Goal: Task Accomplishment & Management: Manage account settings

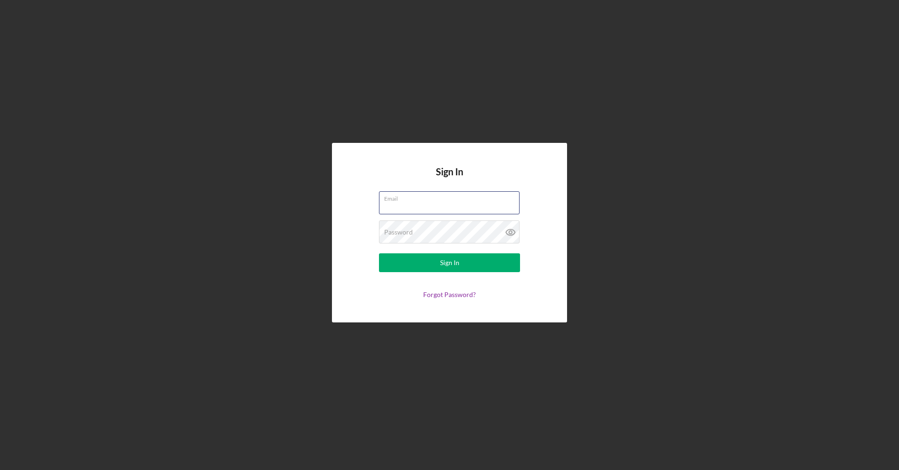
type input "[EMAIL_ADDRESS][DOMAIN_NAME]"
click at [388, 253] on form "Email [EMAIL_ADDRESS][DOMAIN_NAME] Password Sign In Forgot Password?" at bounding box center [449, 244] width 188 height 107
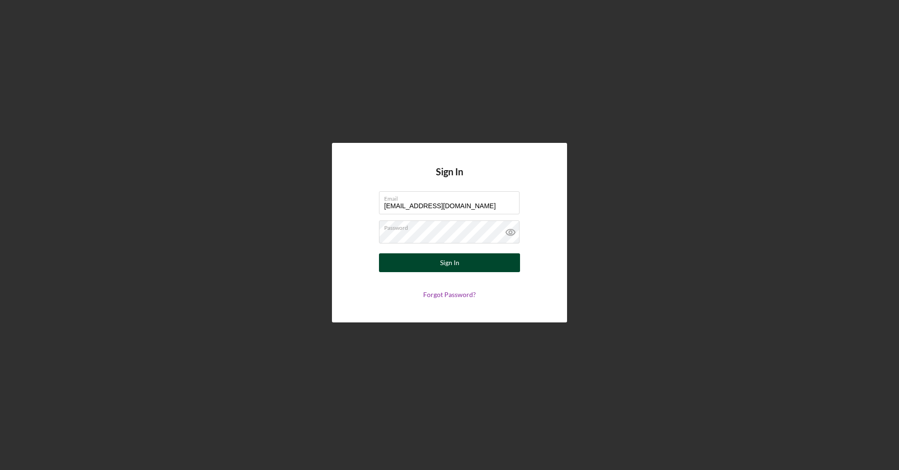
click at [389, 267] on button "Sign In" at bounding box center [449, 262] width 141 height 19
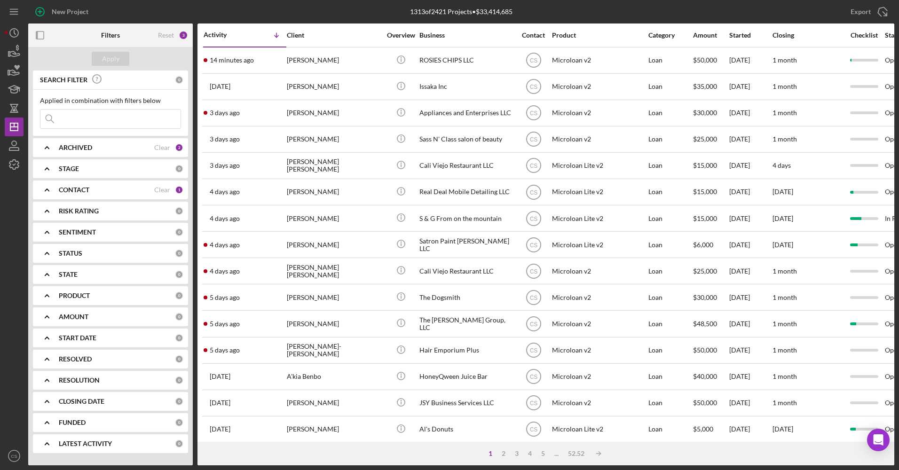
click at [143, 148] on div "ARCHIVED" at bounding box center [106, 148] width 95 height 8
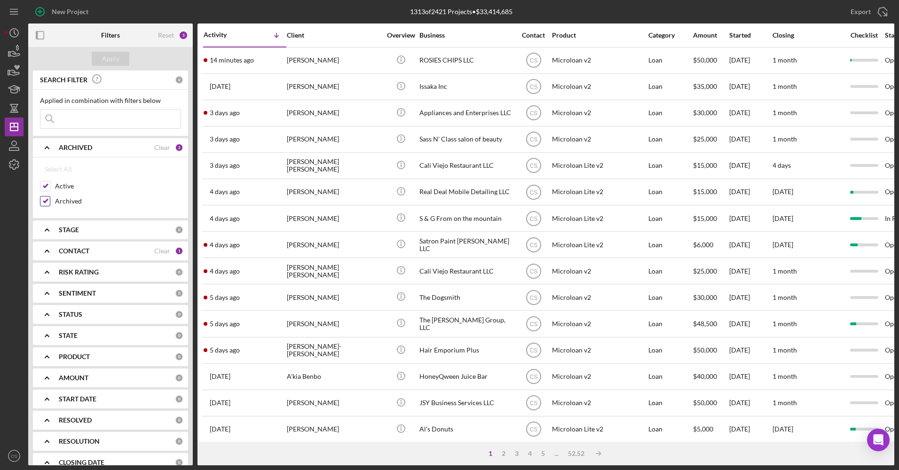
click at [43, 204] on input "Archived" at bounding box center [44, 201] width 9 height 9
checkbox input "false"
click at [116, 63] on div "Apply" at bounding box center [110, 59] width 17 height 14
click at [88, 124] on input at bounding box center [110, 119] width 140 height 19
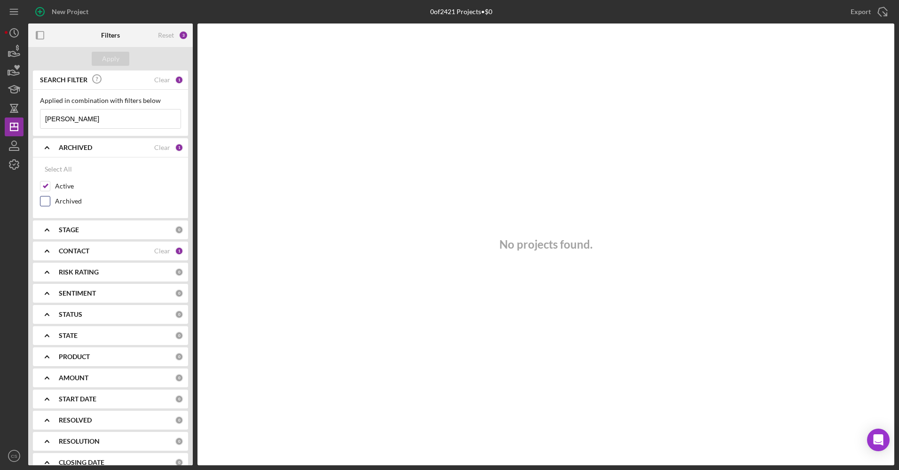
type input "[PERSON_NAME]"
click at [55, 208] on div "Archived" at bounding box center [110, 203] width 141 height 15
click at [49, 199] on div at bounding box center [45, 201] width 10 height 10
click at [45, 203] on input "Archived" at bounding box center [44, 201] width 9 height 9
checkbox input "true"
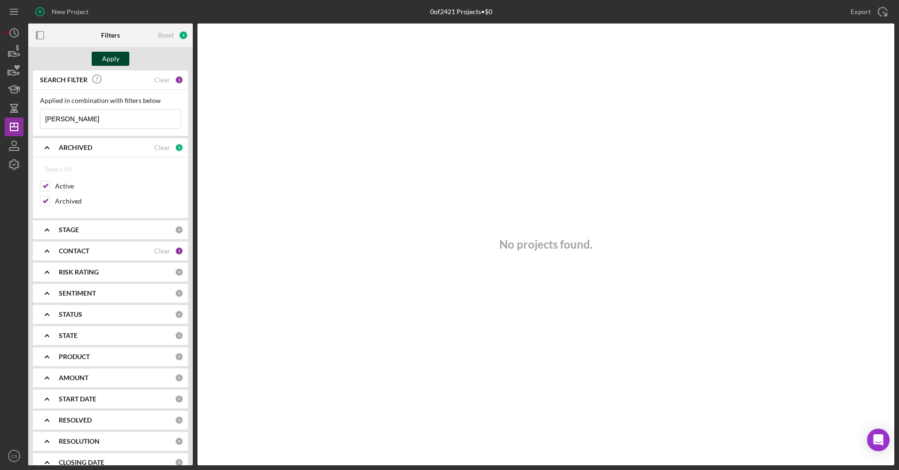
click at [114, 59] on div "Apply" at bounding box center [110, 59] width 17 height 14
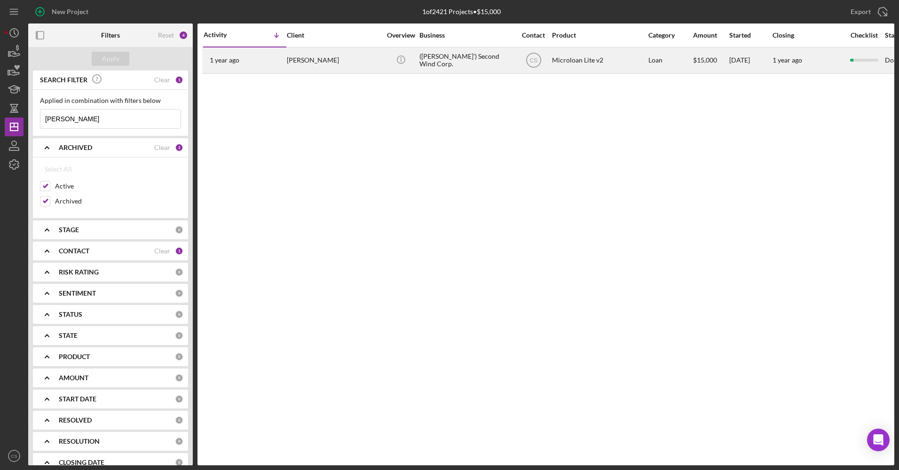
click at [444, 55] on div "([PERSON_NAME]') Second Wind Corp." at bounding box center [466, 60] width 94 height 25
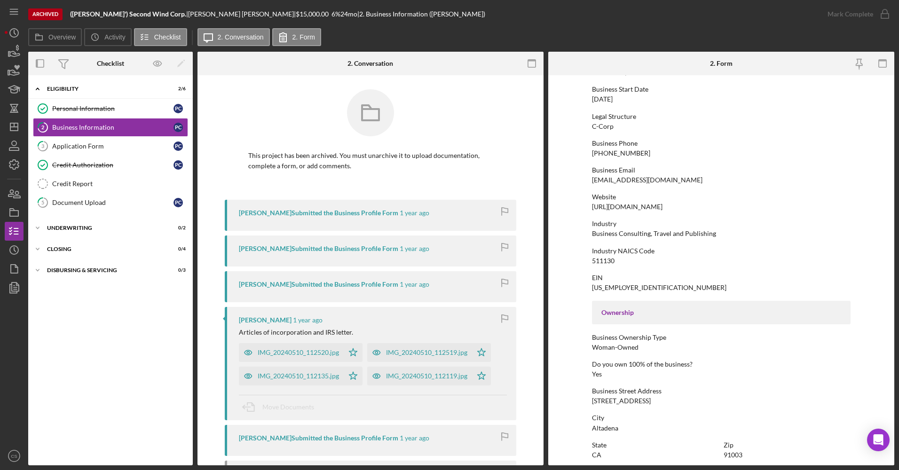
scroll to position [94, 0]
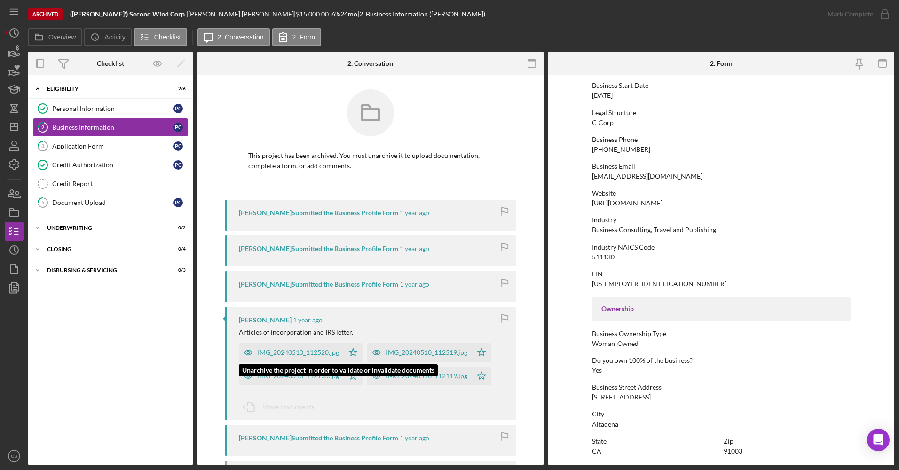
click at [312, 348] on div "IMG_20240510_112520.jpg" at bounding box center [291, 352] width 105 height 19
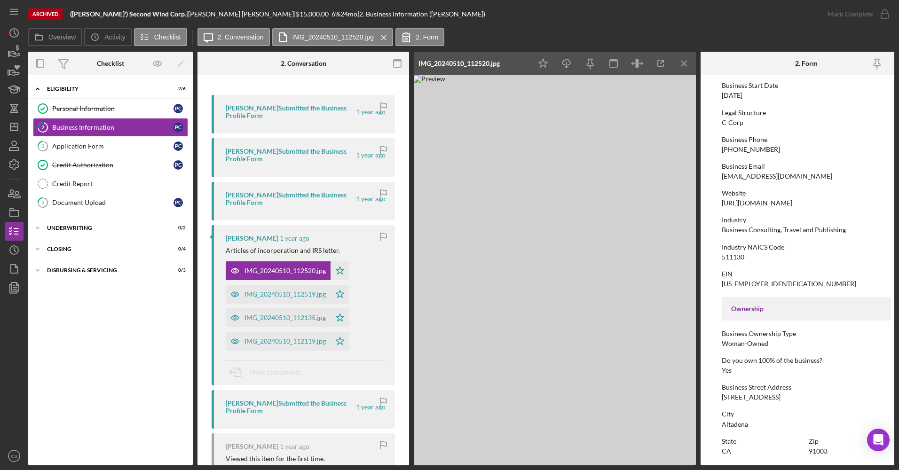
scroll to position [141, 0]
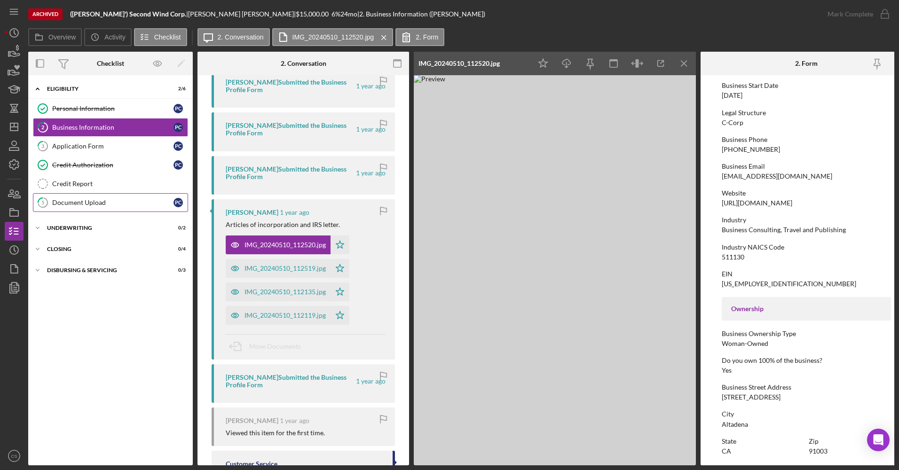
click at [123, 204] on div "Document Upload" at bounding box center [112, 203] width 121 height 8
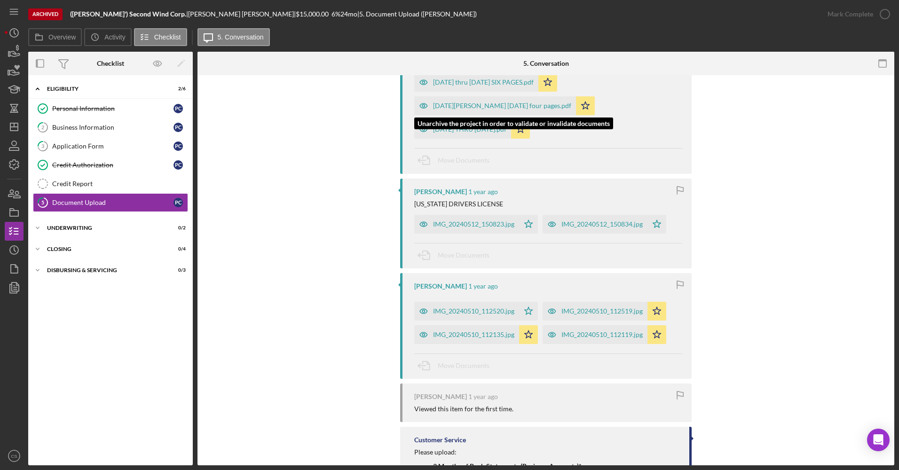
scroll to position [376, 0]
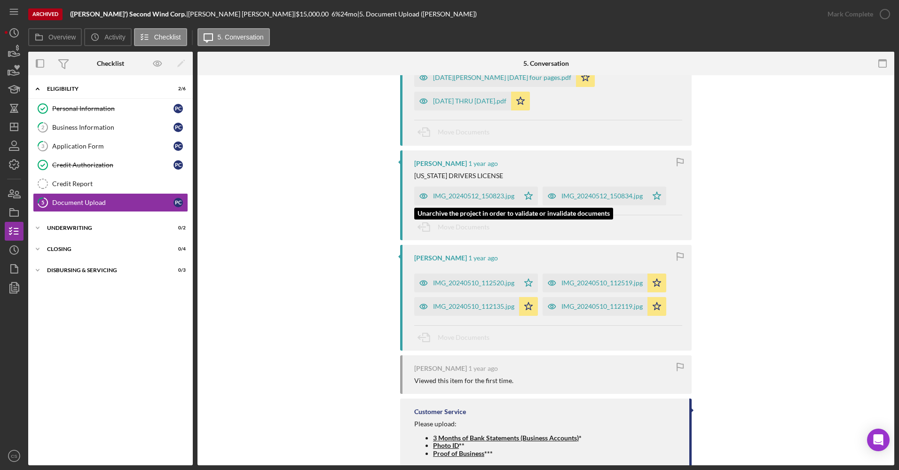
click at [466, 195] on div "IMG_20240512_150823.jpg" at bounding box center [473, 196] width 81 height 8
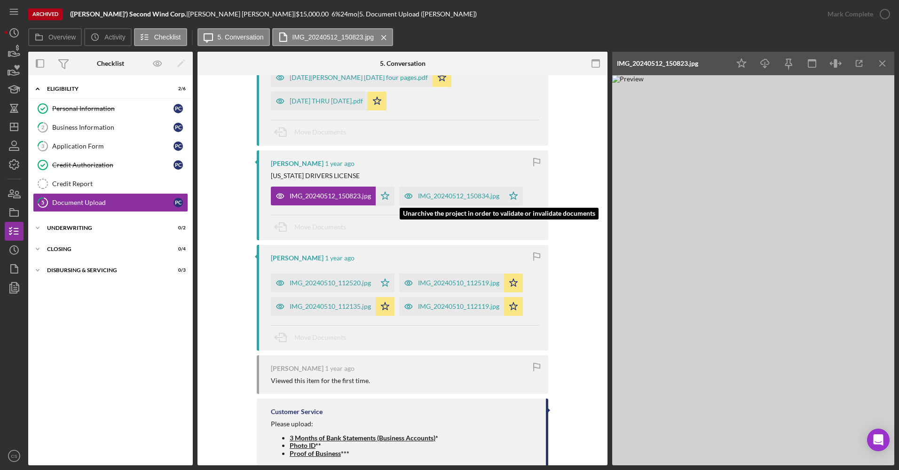
click at [463, 195] on div "IMG_20240512_150834.jpg" at bounding box center [458, 196] width 81 height 8
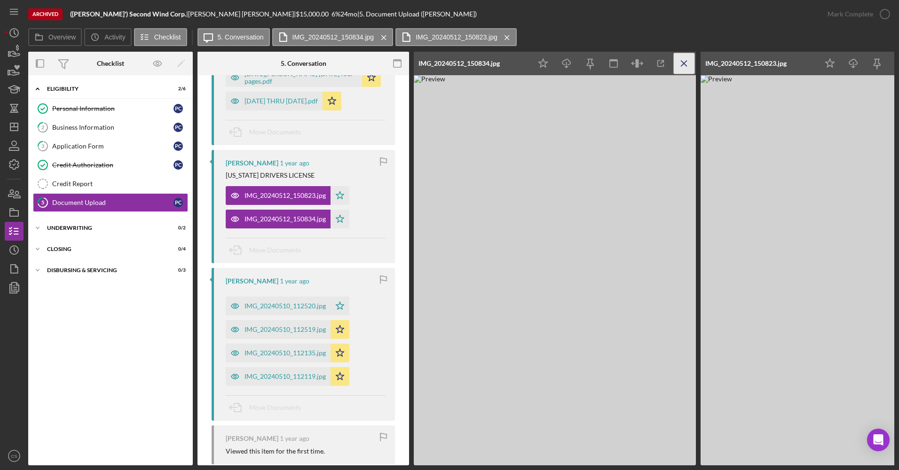
click at [678, 64] on icon "Icon/Menu Close" at bounding box center [684, 63] width 21 height 21
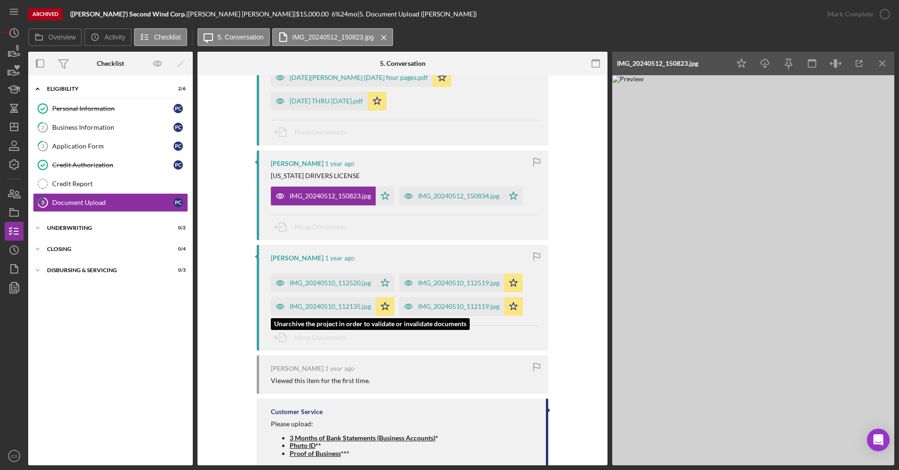
click at [331, 307] on div "IMG_20240510_112135.jpg" at bounding box center [330, 307] width 81 height 8
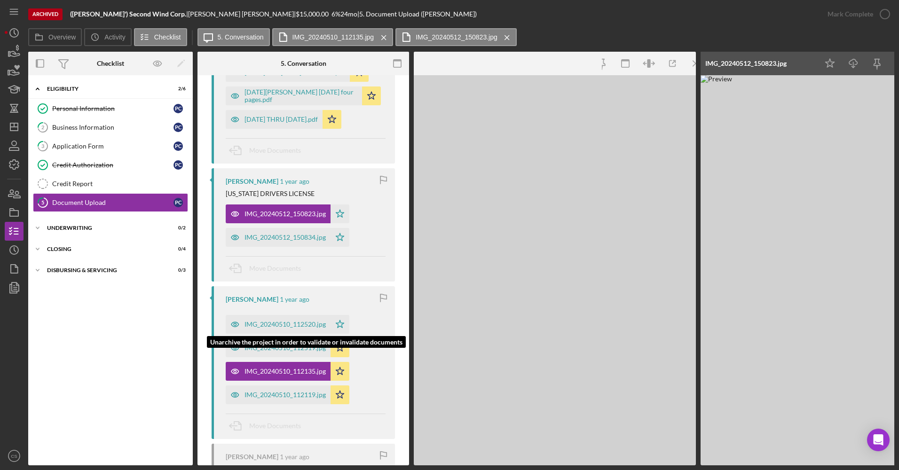
scroll to position [394, 0]
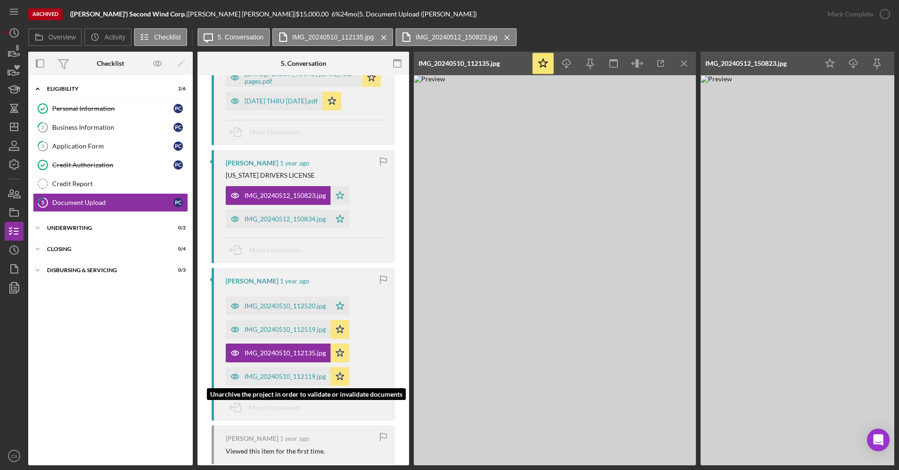
click at [292, 371] on div "IMG_20240510_112119.jpg" at bounding box center [278, 376] width 105 height 19
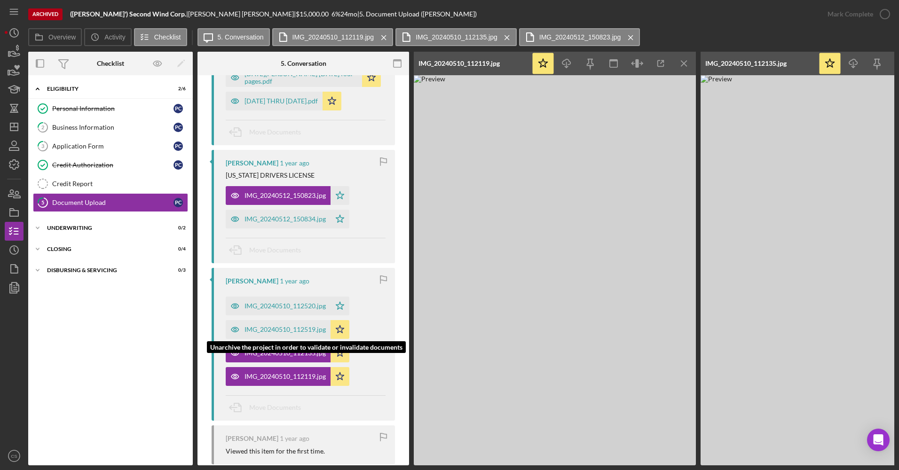
click at [299, 330] on div "IMG_20240510_112519.jpg" at bounding box center [284, 330] width 81 height 8
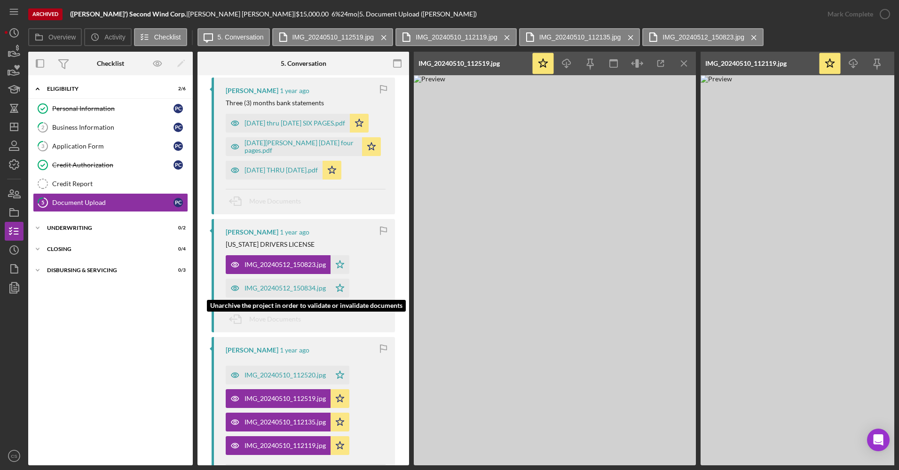
scroll to position [206, 0]
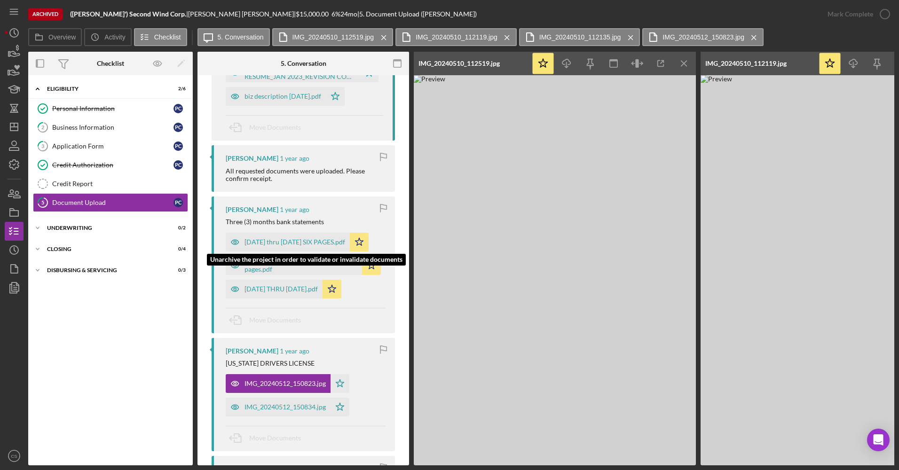
click at [278, 243] on div "[DATE] thru [DATE] SIX PAGES.pdf" at bounding box center [294, 242] width 101 height 8
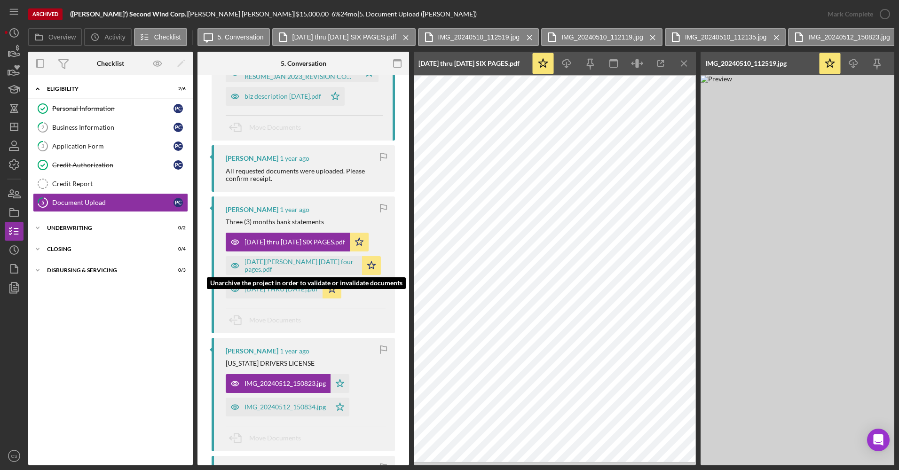
click at [314, 268] on div "[DATE][PERSON_NAME] [DATE] four pages.pdf" at bounding box center [300, 265] width 113 height 15
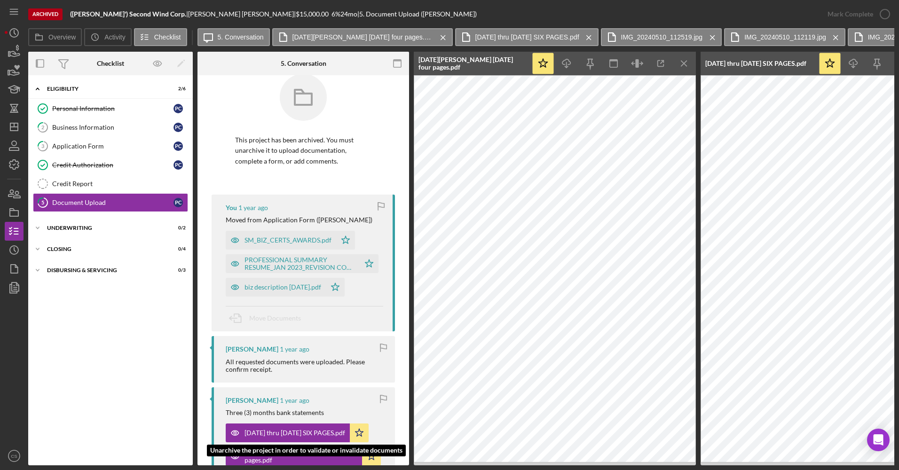
scroll to position [0, 0]
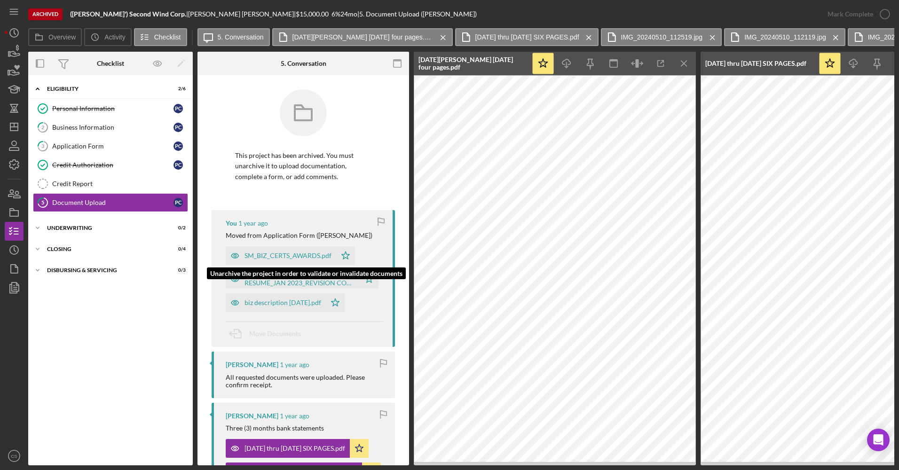
click at [281, 252] on div "SM_BIZ_CERTS_AWARDS.pdf" at bounding box center [287, 256] width 87 height 8
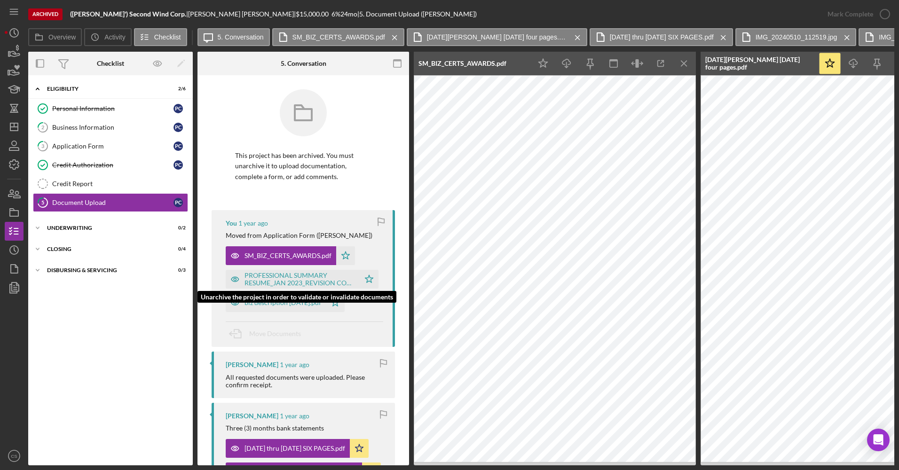
click at [279, 277] on div "PROFESSIONAL SUMMARY RESUME_JAN 2023_REVISION COPY ONE.pdf" at bounding box center [299, 279] width 110 height 15
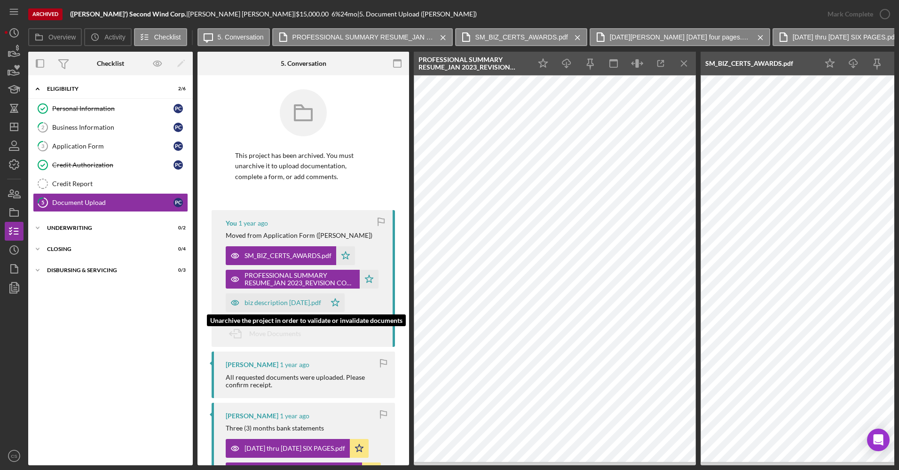
click at [267, 303] on div "biz description [DATE].pdf" at bounding box center [282, 303] width 77 height 8
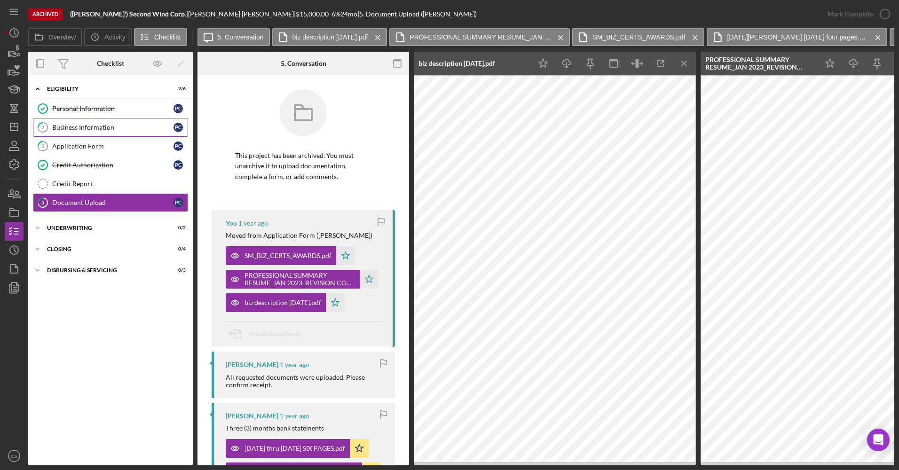
click at [122, 120] on link "2 Business Information P C" at bounding box center [110, 127] width 155 height 19
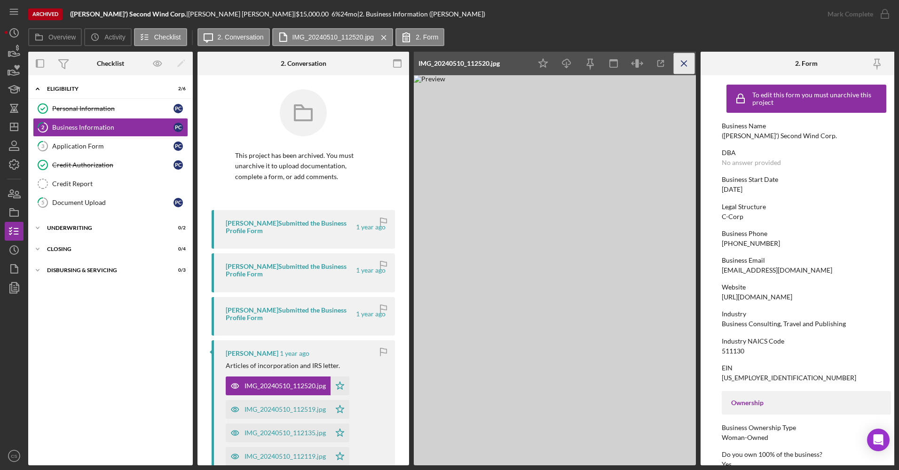
click at [681, 64] on icon "Icon/Menu Close" at bounding box center [684, 63] width 21 height 21
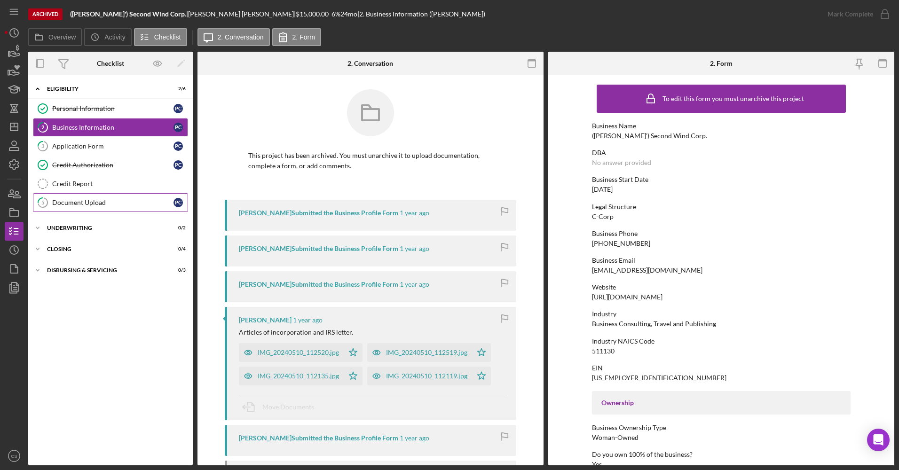
click at [96, 205] on div "Document Upload" at bounding box center [112, 203] width 121 height 8
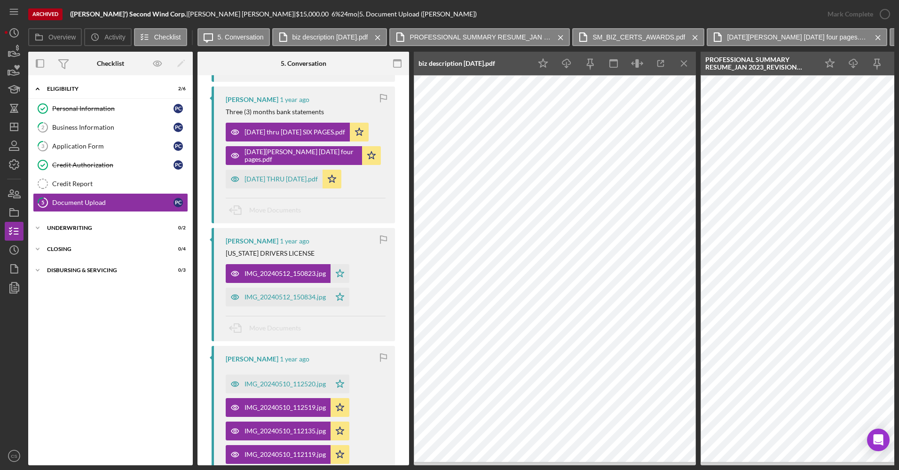
scroll to position [376, 0]
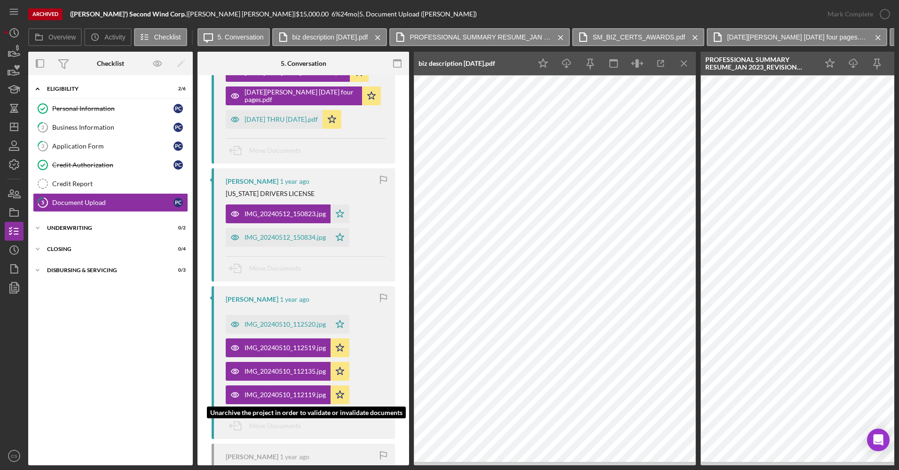
click at [273, 396] on div "IMG_20240510_112119.jpg" at bounding box center [284, 395] width 81 height 8
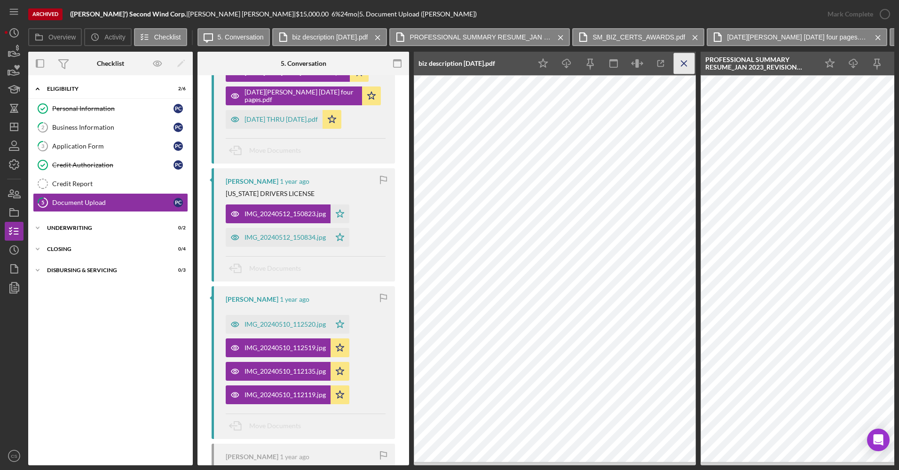
click at [679, 66] on icon "Icon/Menu Close" at bounding box center [684, 63] width 21 height 21
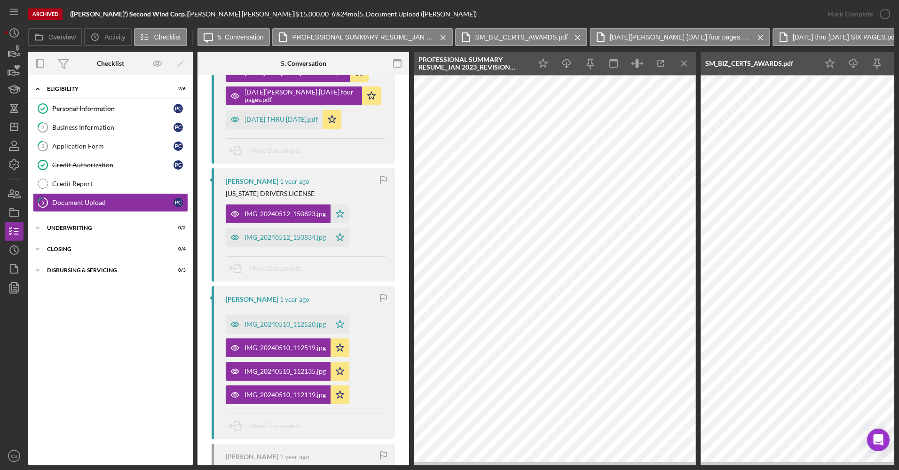
click at [679, 66] on icon "Icon/Menu Close" at bounding box center [684, 63] width 21 height 21
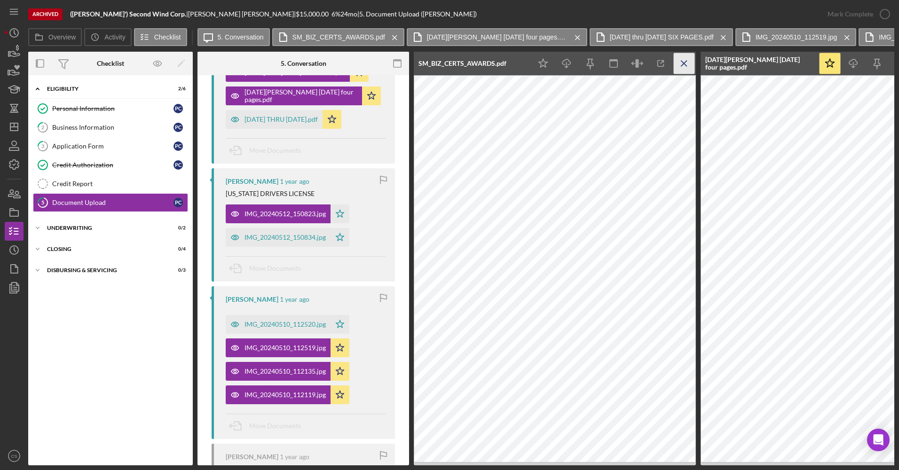
click at [683, 59] on icon "Icon/Menu Close" at bounding box center [684, 63] width 21 height 21
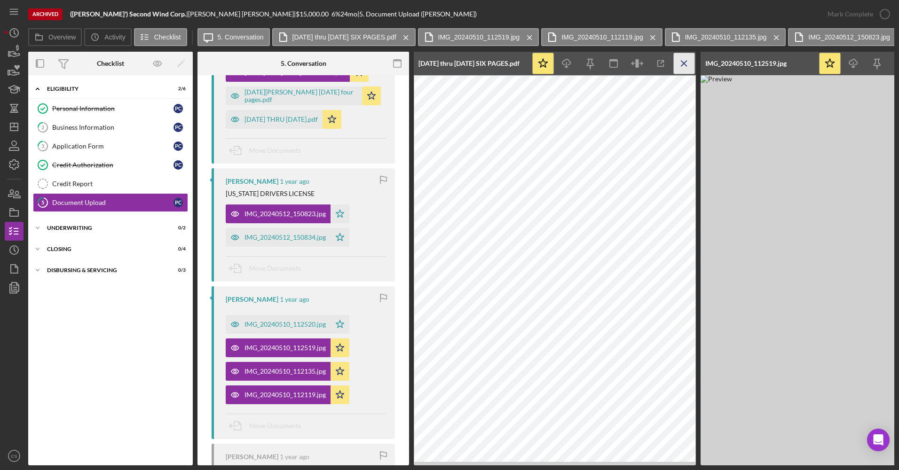
click at [684, 67] on icon "Icon/Menu Close" at bounding box center [684, 63] width 21 height 21
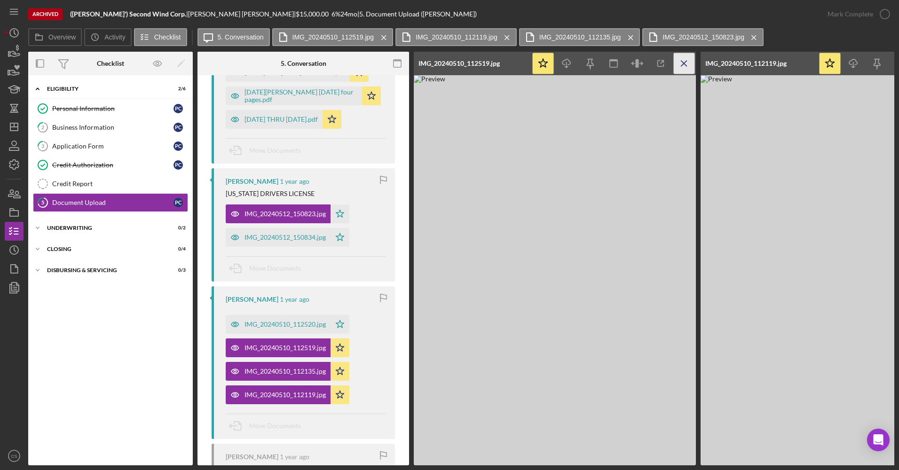
click at [676, 71] on icon "Icon/Menu Close" at bounding box center [684, 63] width 21 height 21
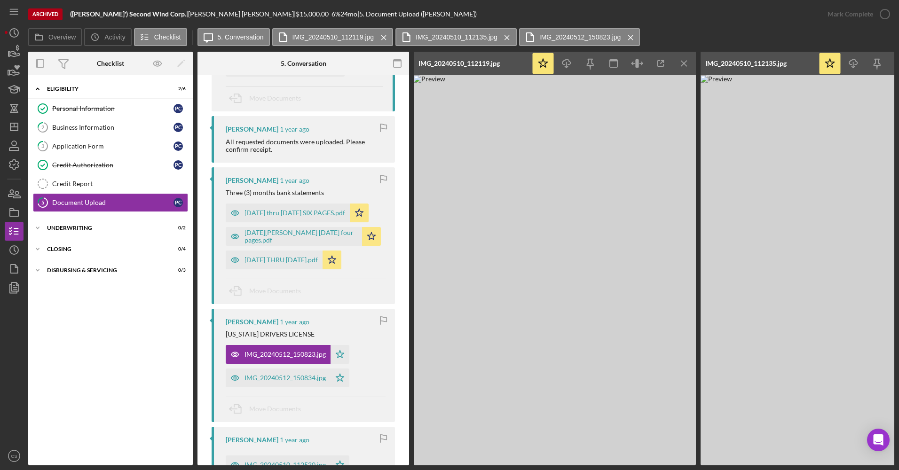
scroll to position [235, 0]
click at [269, 213] on div "[DATE] thru [DATE] SIX PAGES.pdf" at bounding box center [294, 214] width 101 height 8
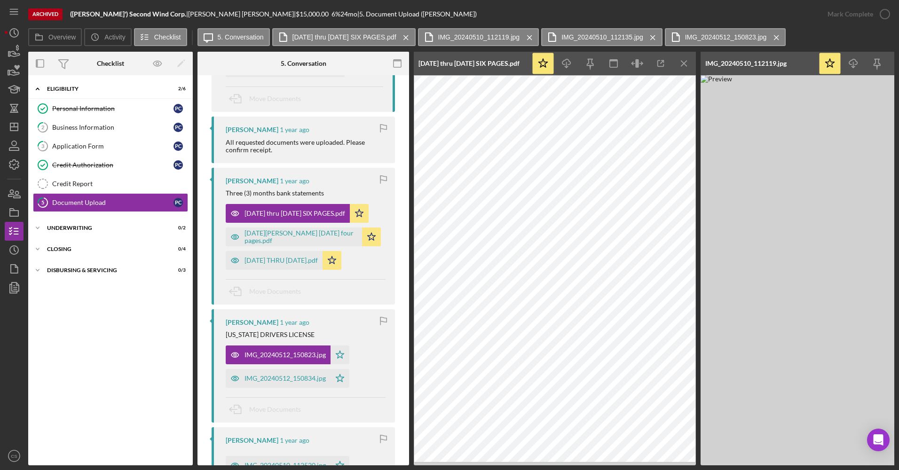
drag, startPoint x: 505, startPoint y: 467, endPoint x: 469, endPoint y: 472, distance: 37.0
click at [469, 457] on html "Archived ([PERSON_NAME]') Second Wind Corp. | [PERSON_NAME] | $15,000.00 6 % 24…" at bounding box center [449, 235] width 899 height 470
click at [279, 260] on div "[DATE] THRU [DATE].pdf" at bounding box center [280, 261] width 73 height 8
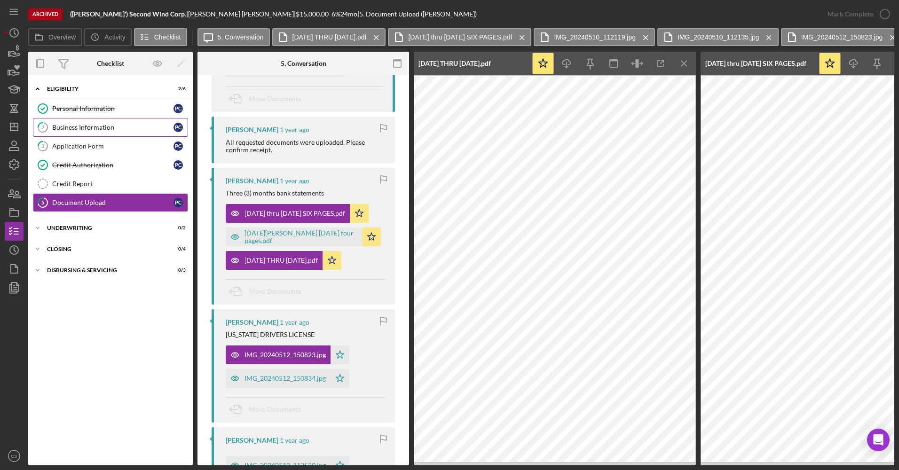
click at [102, 119] on link "2 Business Information P C" at bounding box center [110, 127] width 155 height 19
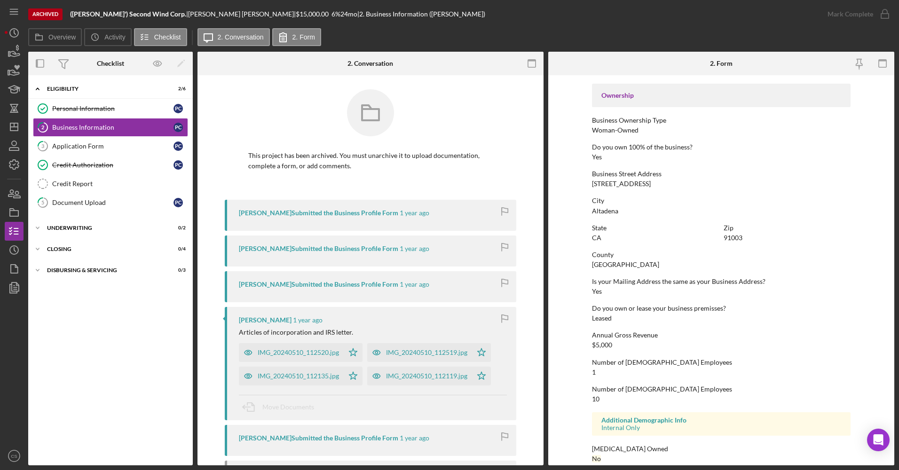
scroll to position [319, 0]
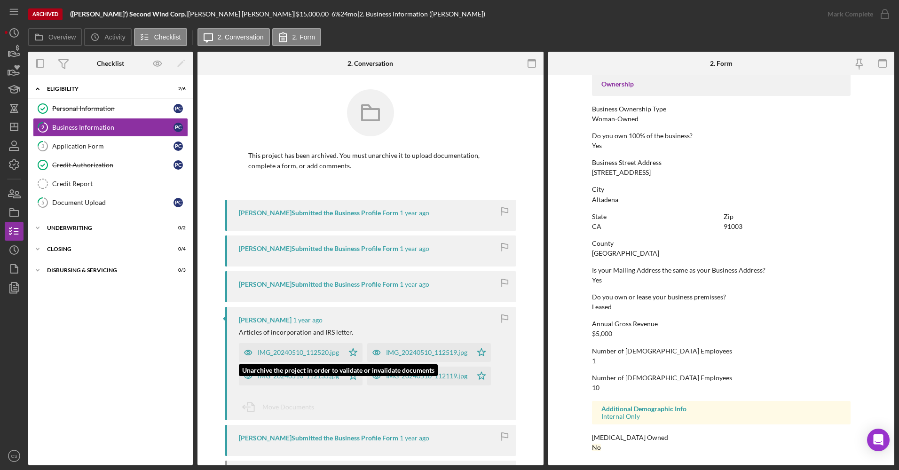
click at [301, 352] on div "IMG_20240510_112520.jpg" at bounding box center [298, 353] width 81 height 8
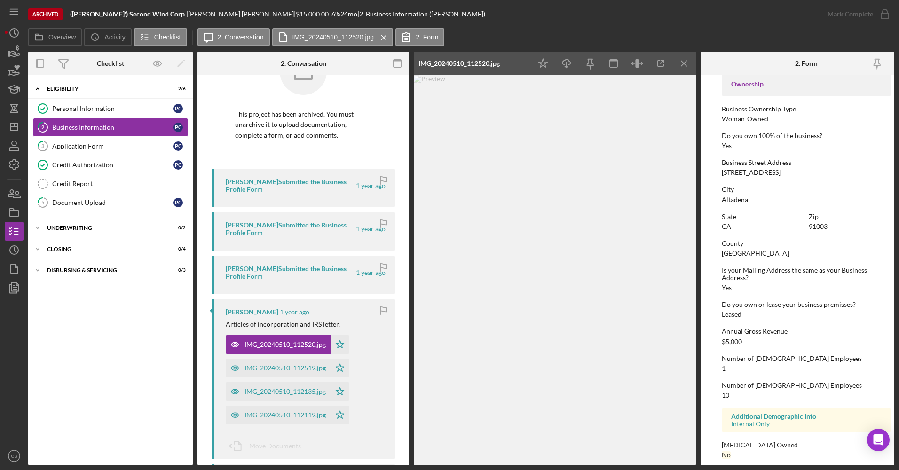
scroll to position [94, 0]
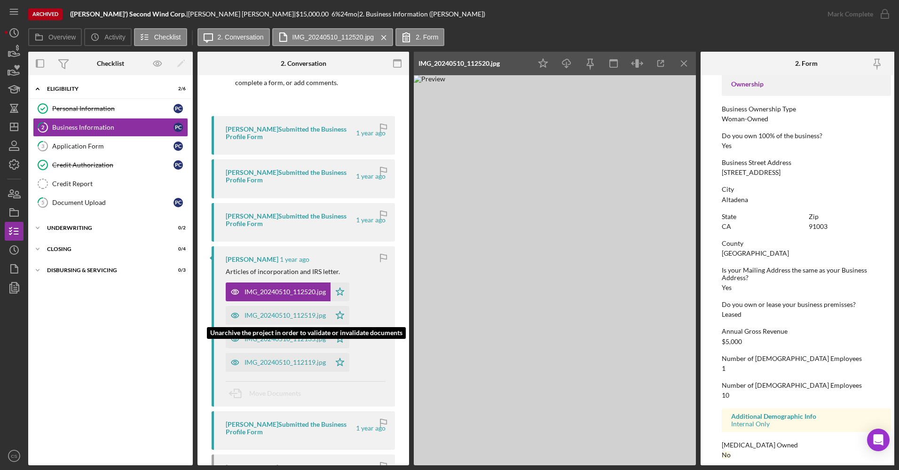
click at [294, 318] on div "IMG_20240510_112519.jpg" at bounding box center [284, 316] width 81 height 8
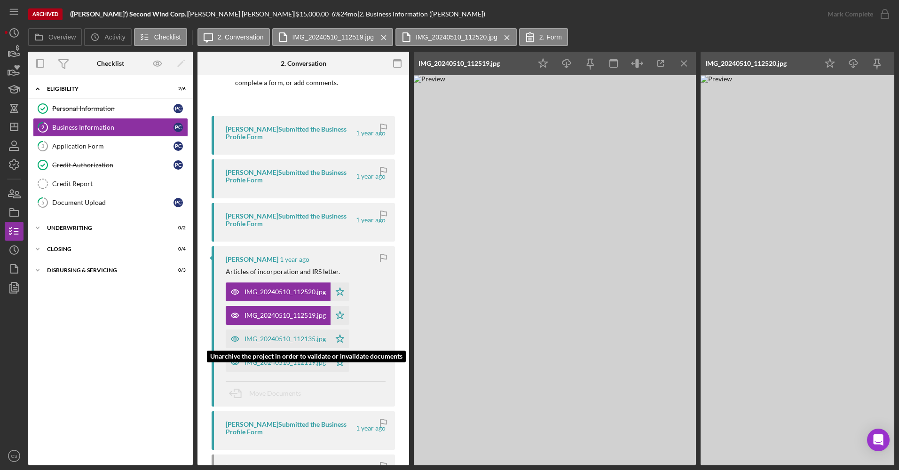
click at [282, 333] on div "IMG_20240510_112135.jpg" at bounding box center [278, 339] width 105 height 19
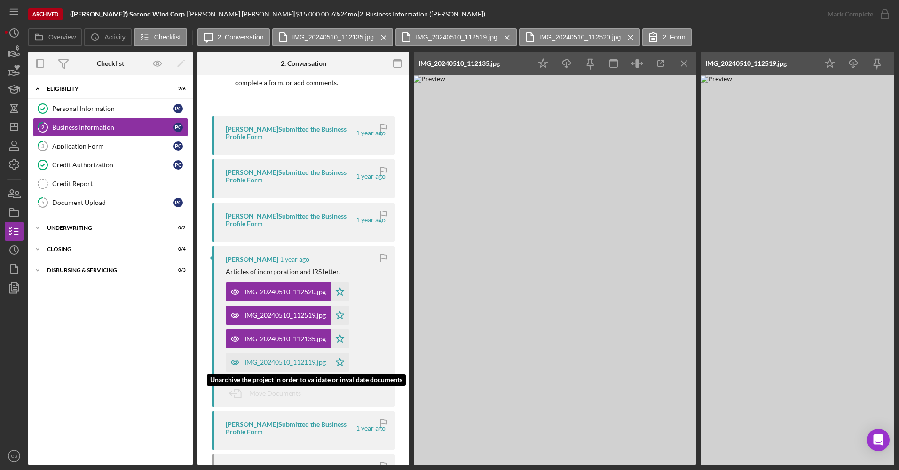
click at [249, 363] on div "IMG_20240510_112119.jpg" at bounding box center [284, 363] width 81 height 8
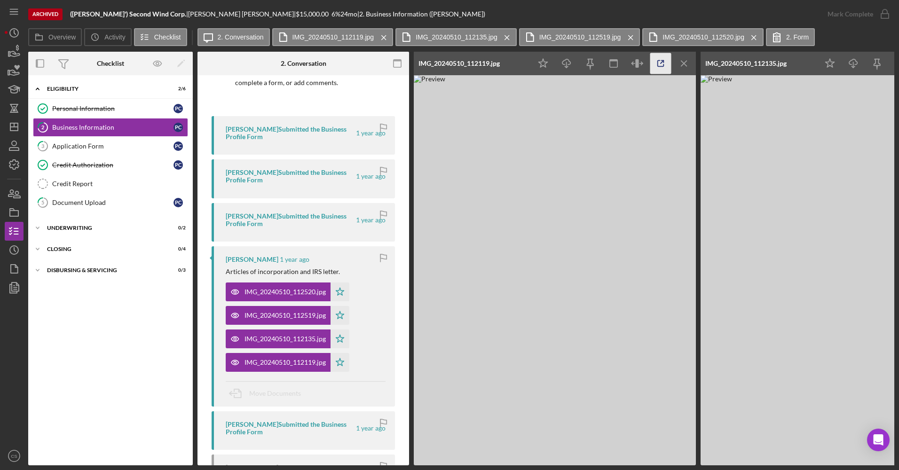
click at [658, 63] on icon "button" at bounding box center [661, 64] width 6 height 6
click at [102, 140] on link "3 Application Form P C" at bounding box center [110, 146] width 155 height 19
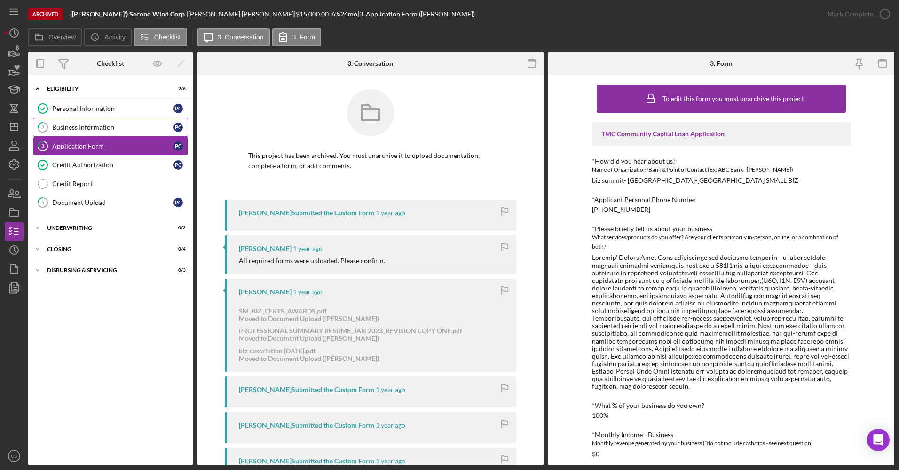
click at [121, 120] on link "2 Business Information P C" at bounding box center [110, 127] width 155 height 19
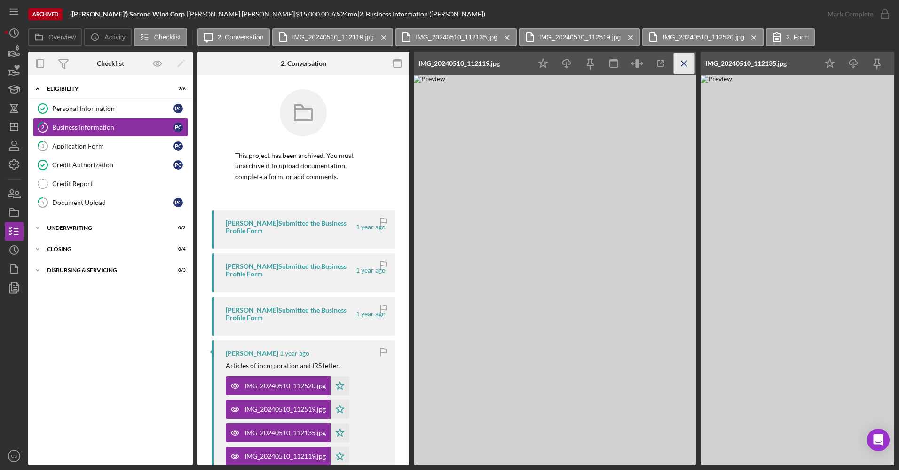
click at [683, 66] on icon "Icon/Menu Close" at bounding box center [684, 63] width 21 height 21
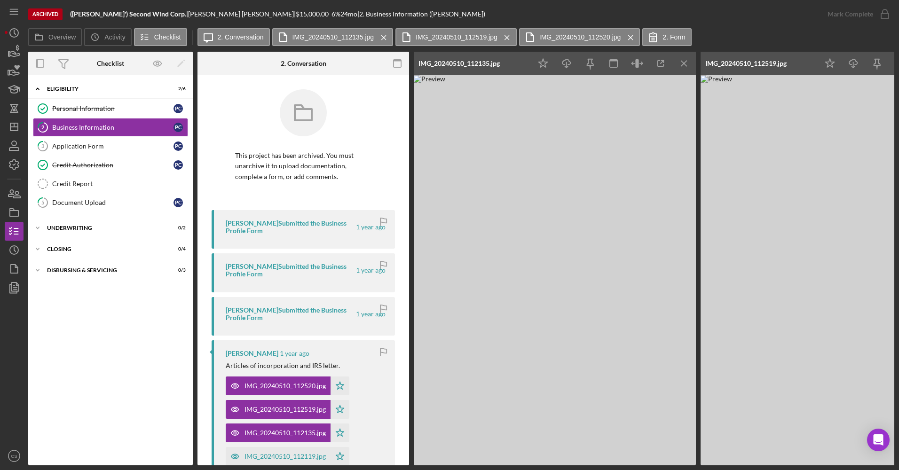
click at [683, 66] on icon "Icon/Menu Close" at bounding box center [684, 63] width 21 height 21
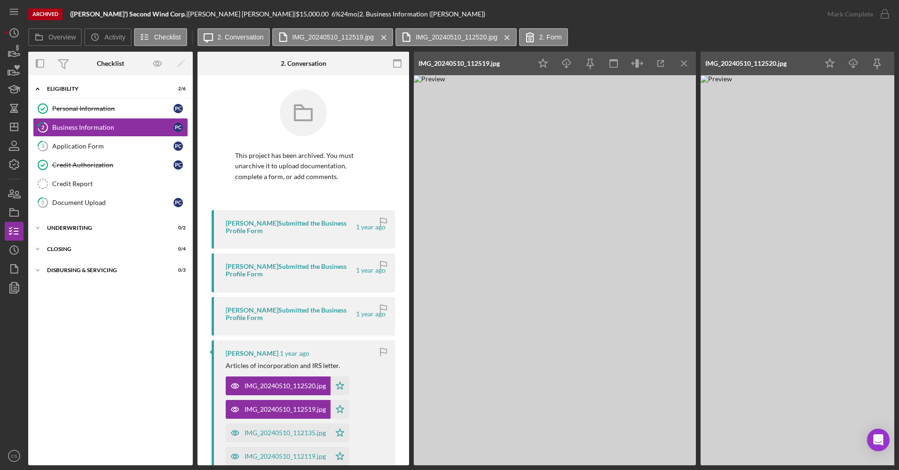
click at [683, 66] on icon "Icon/Menu Close" at bounding box center [684, 63] width 21 height 21
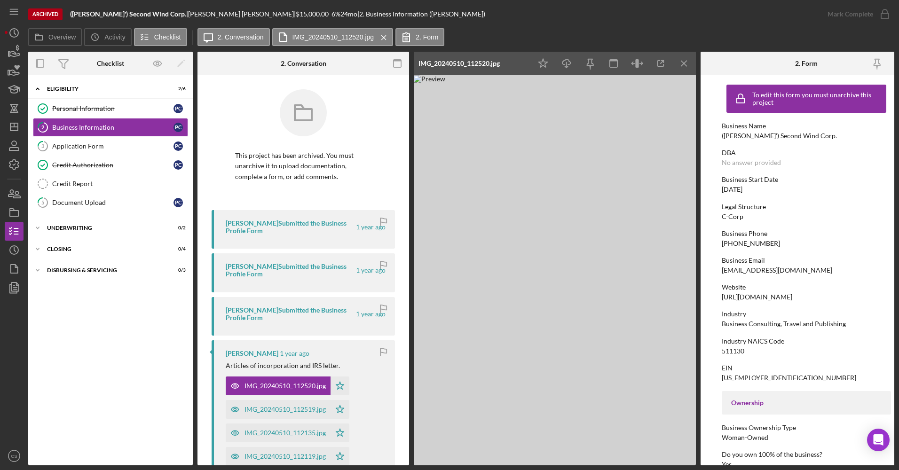
click at [683, 66] on icon "Icon/Menu Close" at bounding box center [684, 63] width 21 height 21
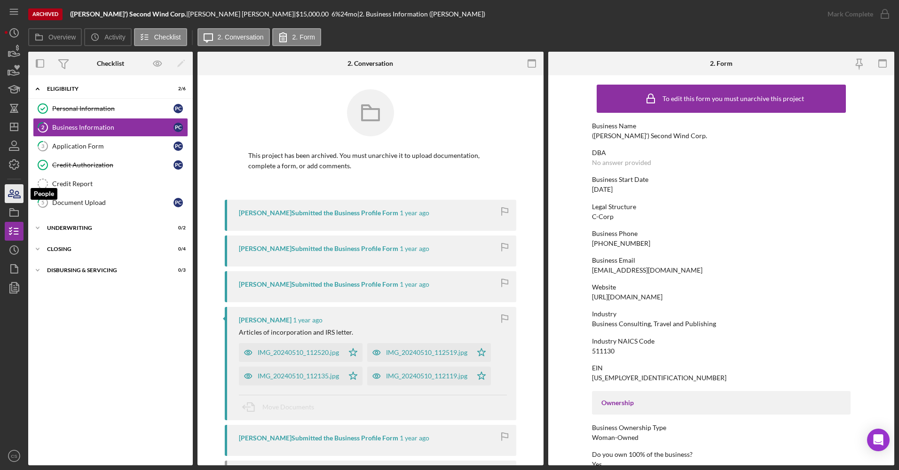
click at [15, 195] on icon "button" at bounding box center [14, 194] width 24 height 24
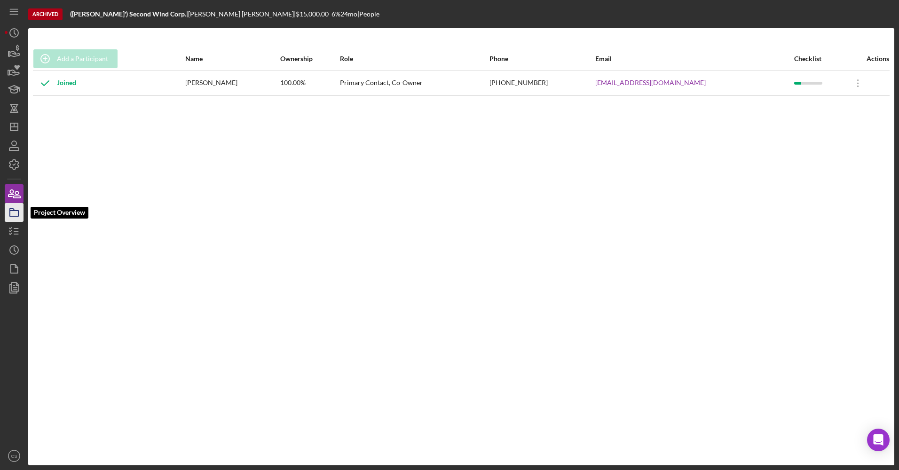
click at [15, 209] on icon "button" at bounding box center [14, 213] width 24 height 24
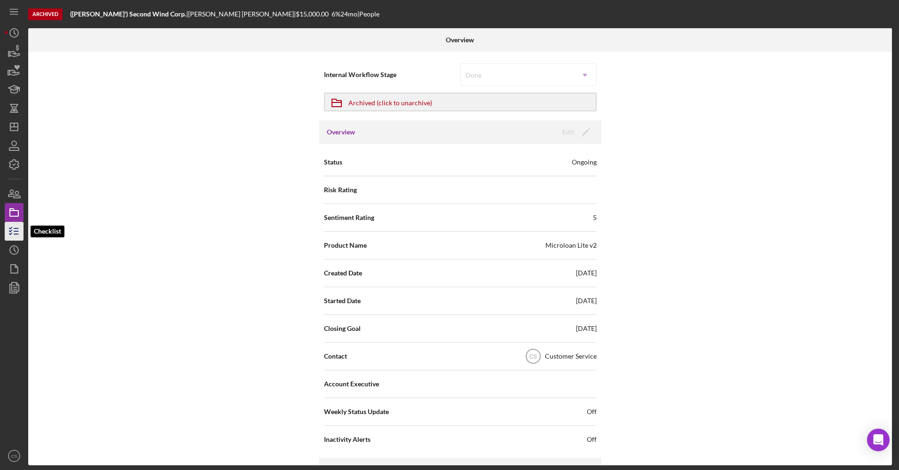
click at [6, 232] on icon "button" at bounding box center [14, 232] width 24 height 24
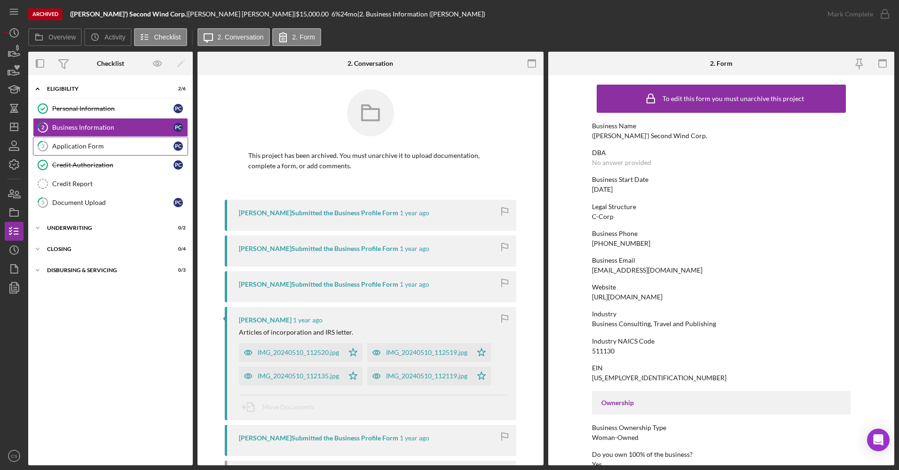
click at [120, 150] on div "Application Form" at bounding box center [112, 146] width 121 height 8
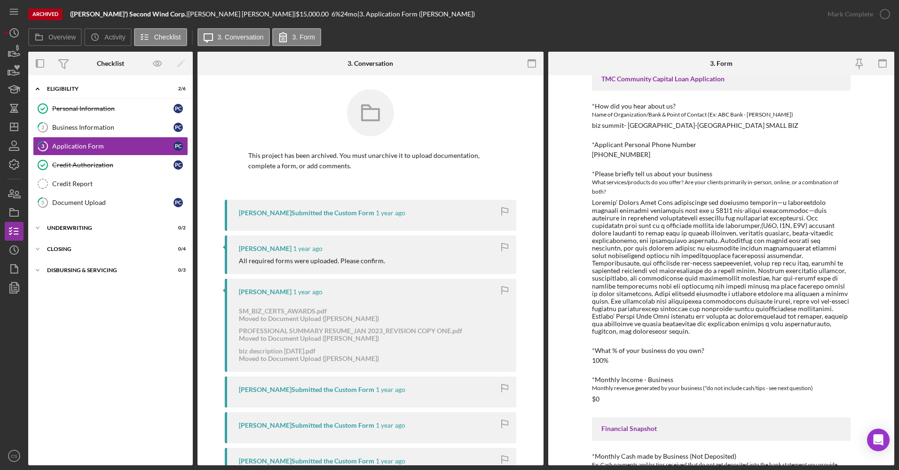
scroll to position [47, 0]
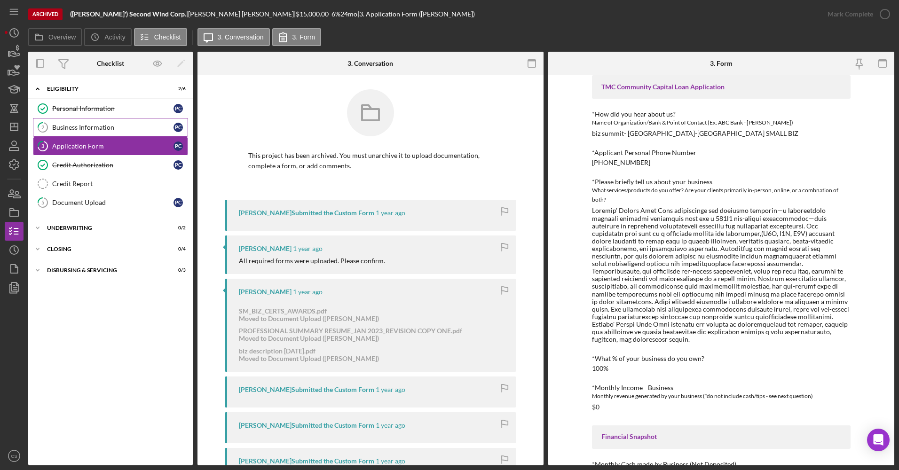
click at [126, 129] on div "Business Information" at bounding box center [112, 128] width 121 height 8
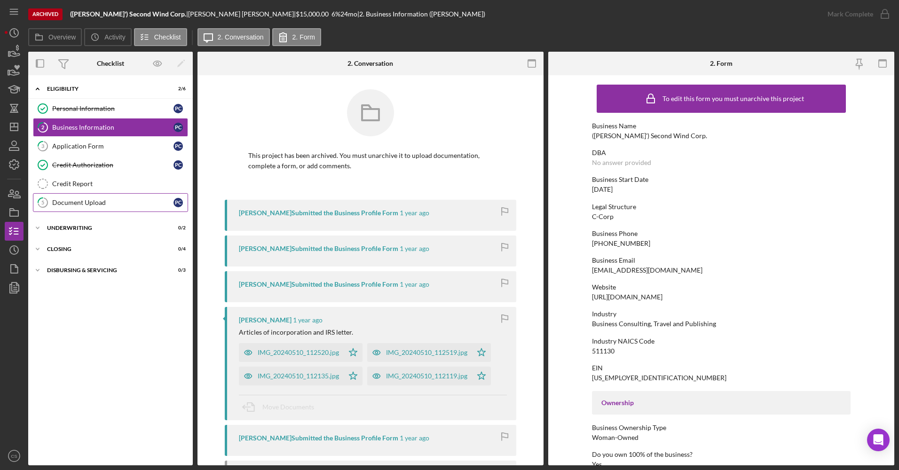
click at [94, 206] on div "Document Upload" at bounding box center [112, 203] width 121 height 8
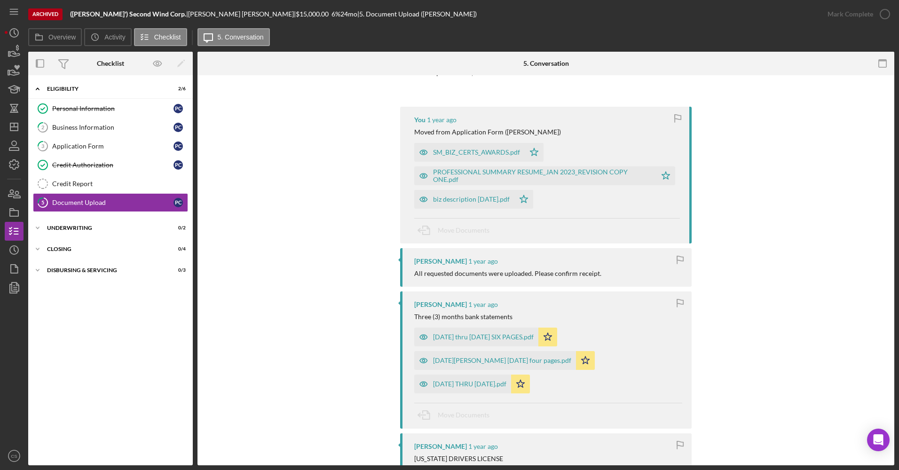
scroll to position [94, 0]
